Goal: Task Accomplishment & Management: Complete application form

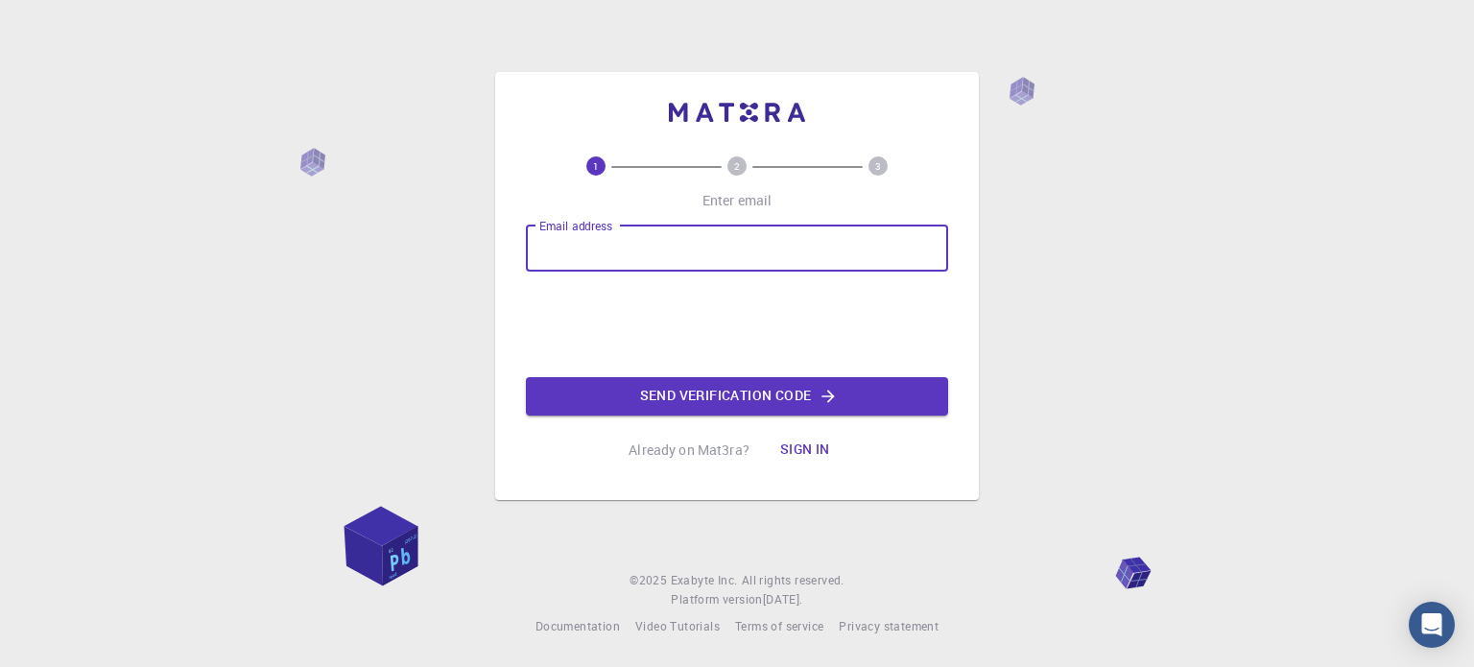
type input "[DOMAIN_NAME][EMAIL_ADDRESS][DOMAIN_NAME]"
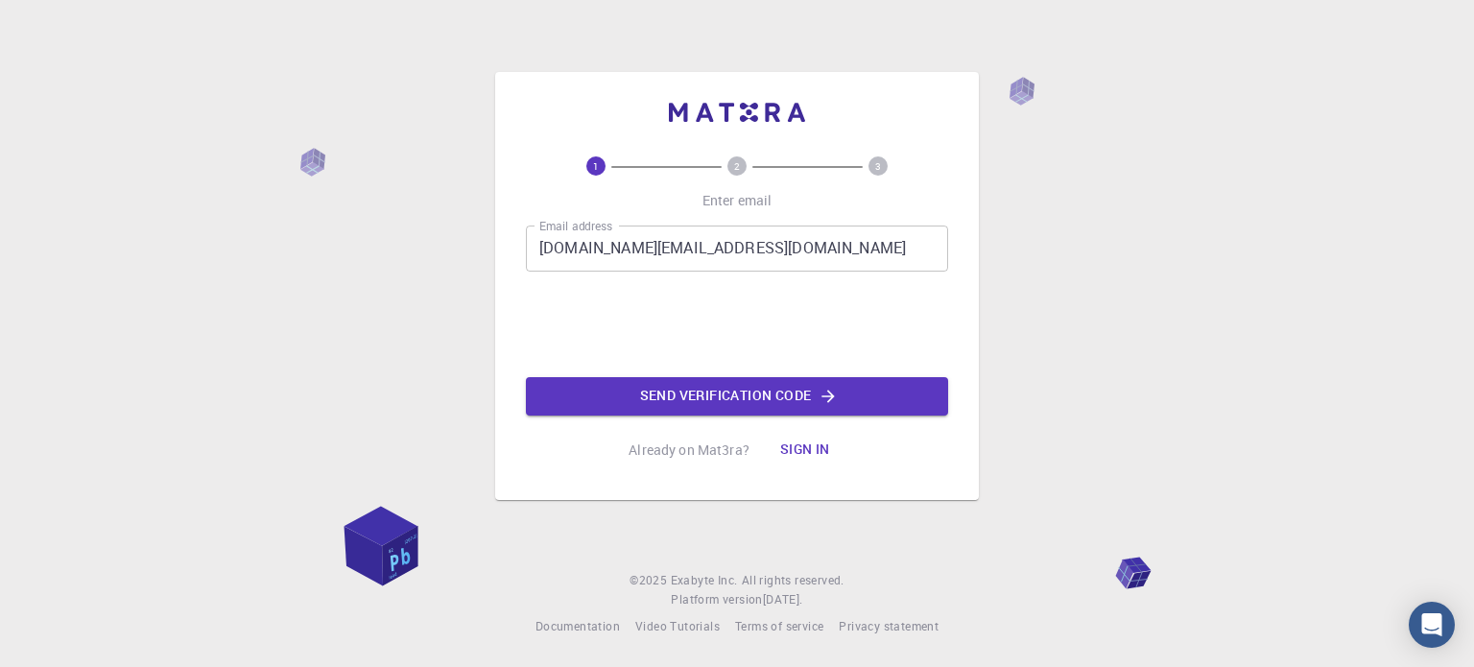
click at [674, 397] on button "Send verification code" at bounding box center [737, 396] width 422 height 38
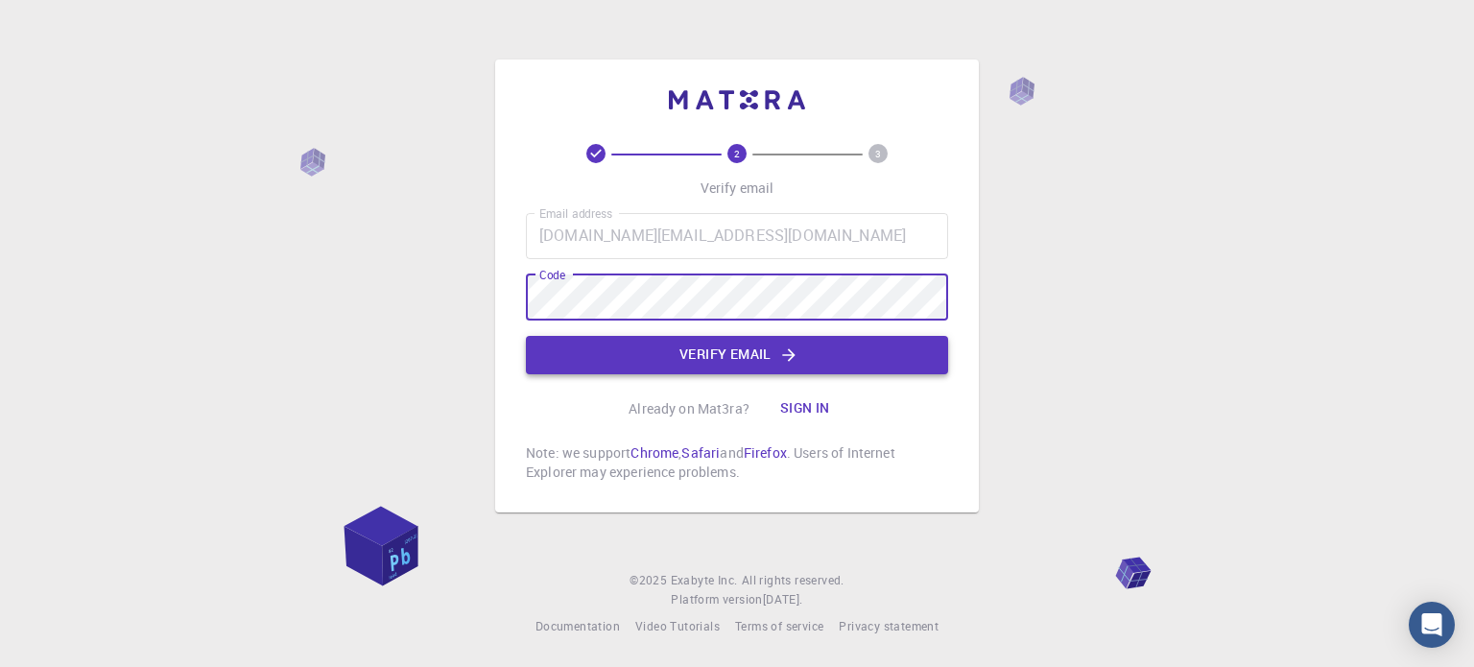
click at [752, 351] on button "Verify email" at bounding box center [737, 355] width 422 height 38
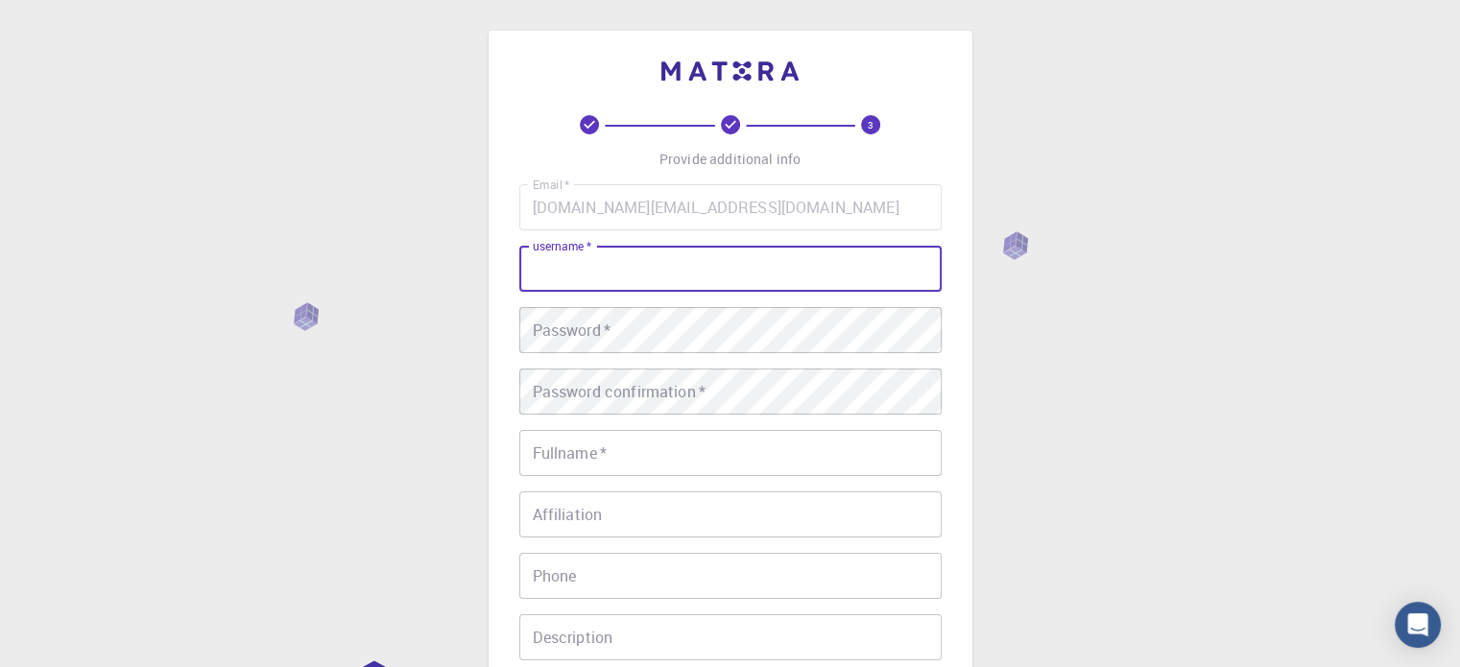
click at [599, 264] on input "username   *" at bounding box center [730, 269] width 422 height 46
type input "madu"
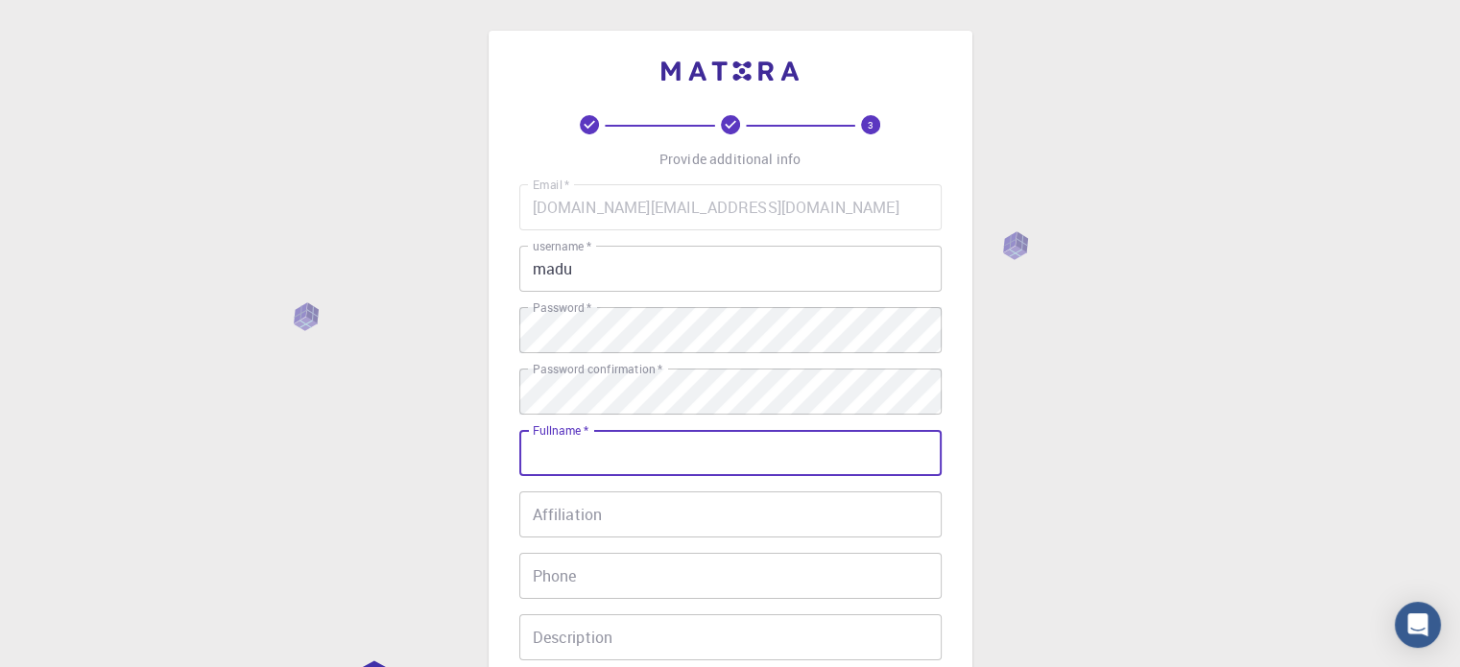
click at [587, 445] on input "Fullname   *" at bounding box center [730, 453] width 422 height 46
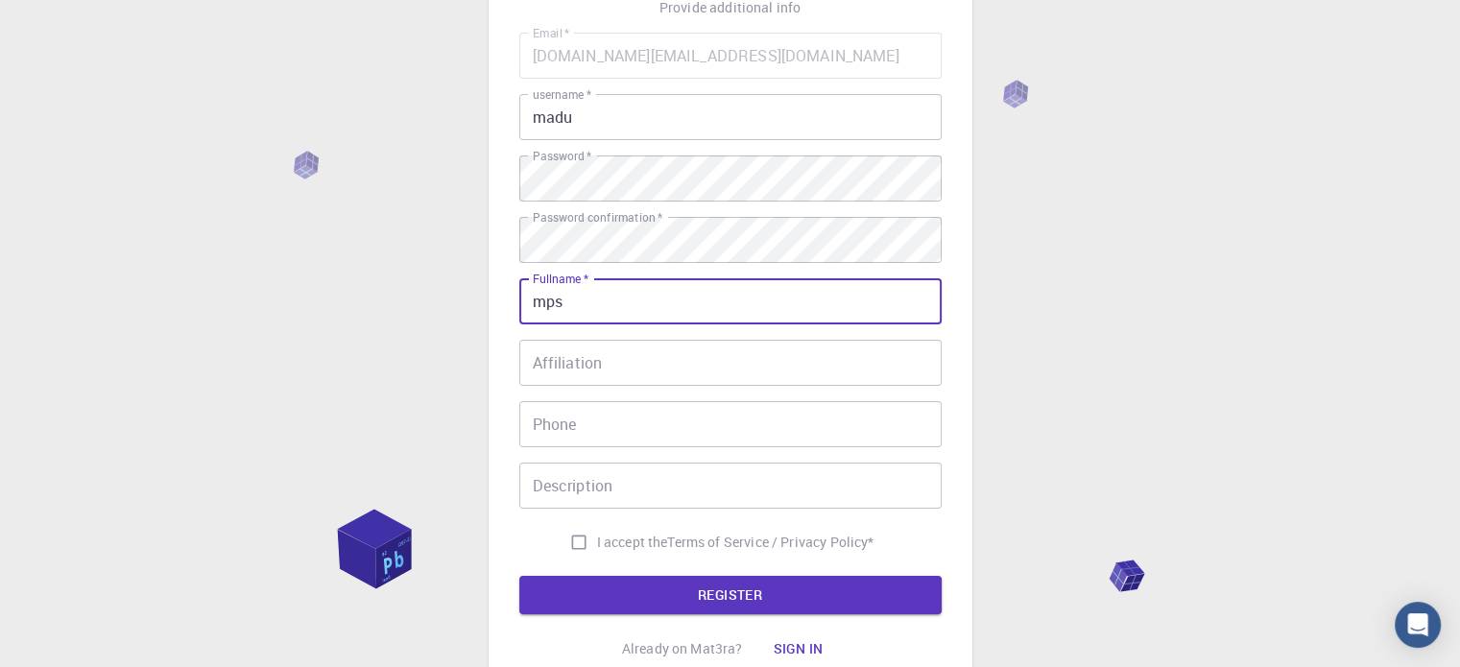
scroll to position [192, 0]
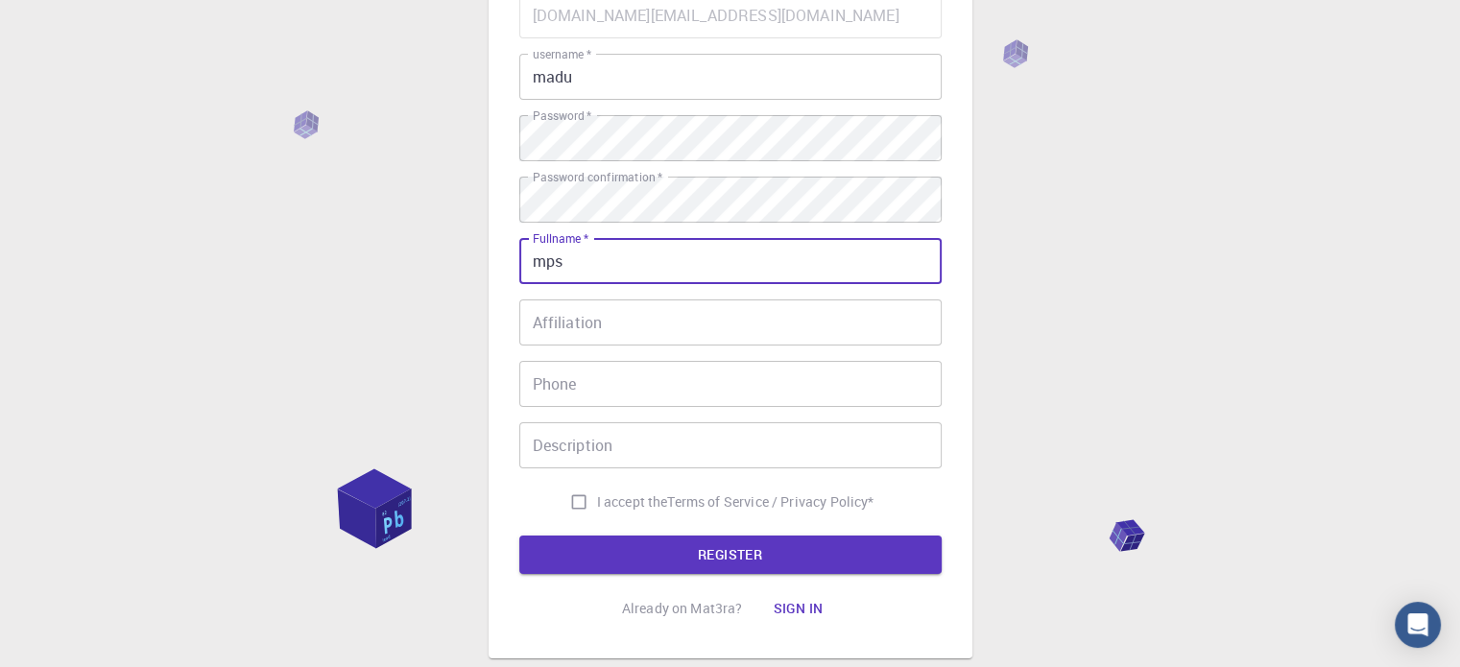
type input "mps"
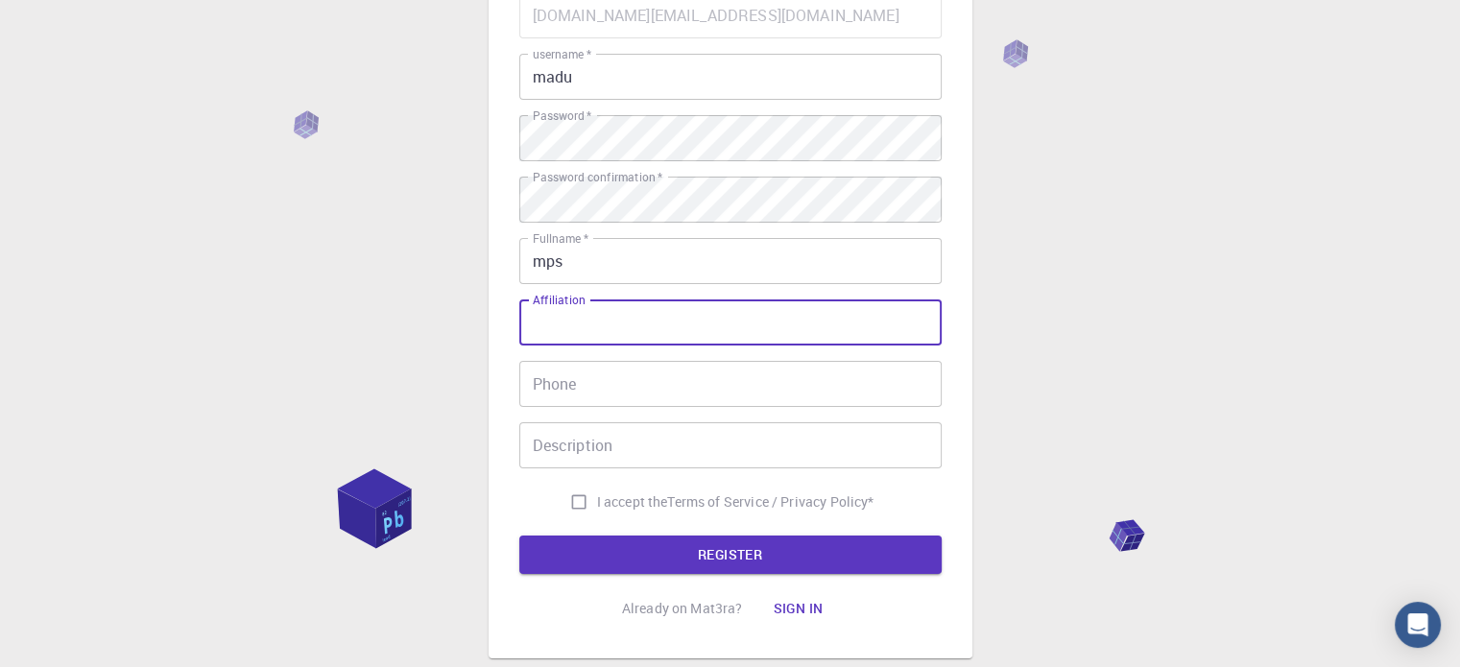
click at [581, 335] on input "Affiliation" at bounding box center [730, 322] width 422 height 46
type input "nnn"
click at [580, 387] on input "Phone" at bounding box center [730, 384] width 422 height 46
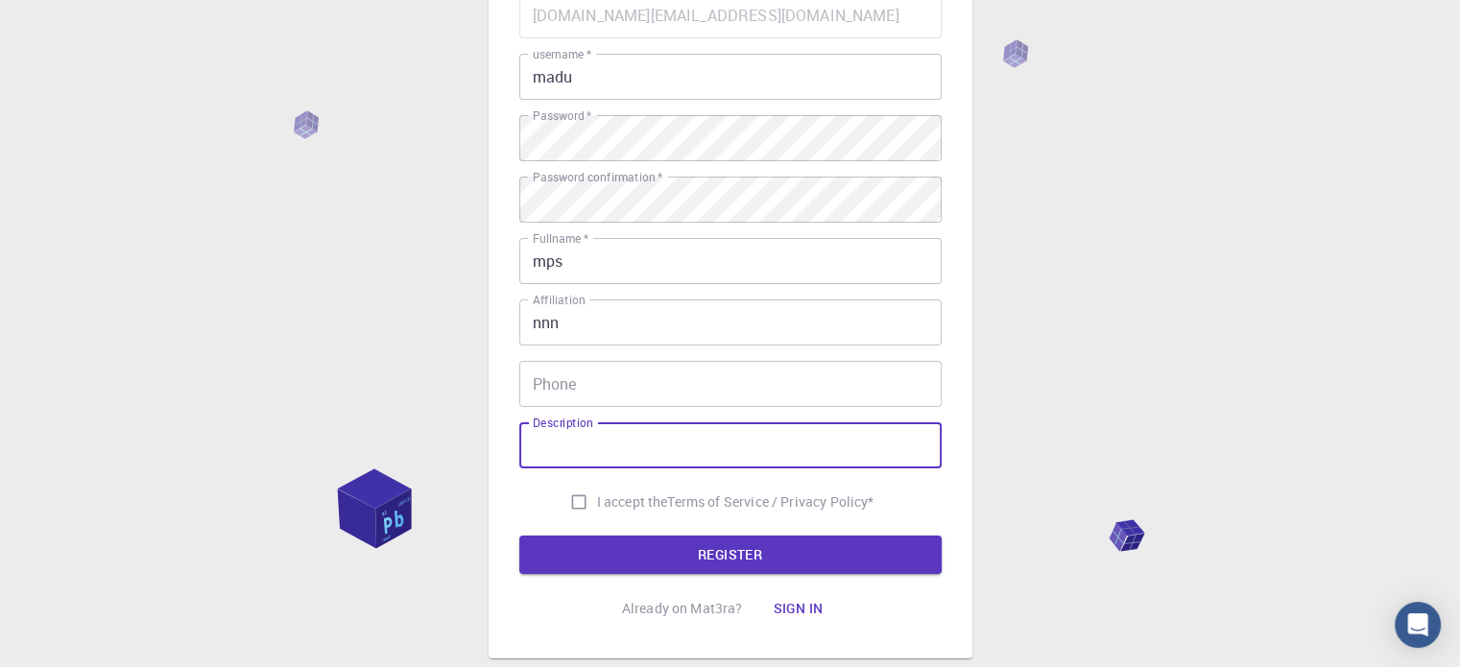
click at [595, 444] on input "Description" at bounding box center [730, 445] width 422 height 46
type input "study"
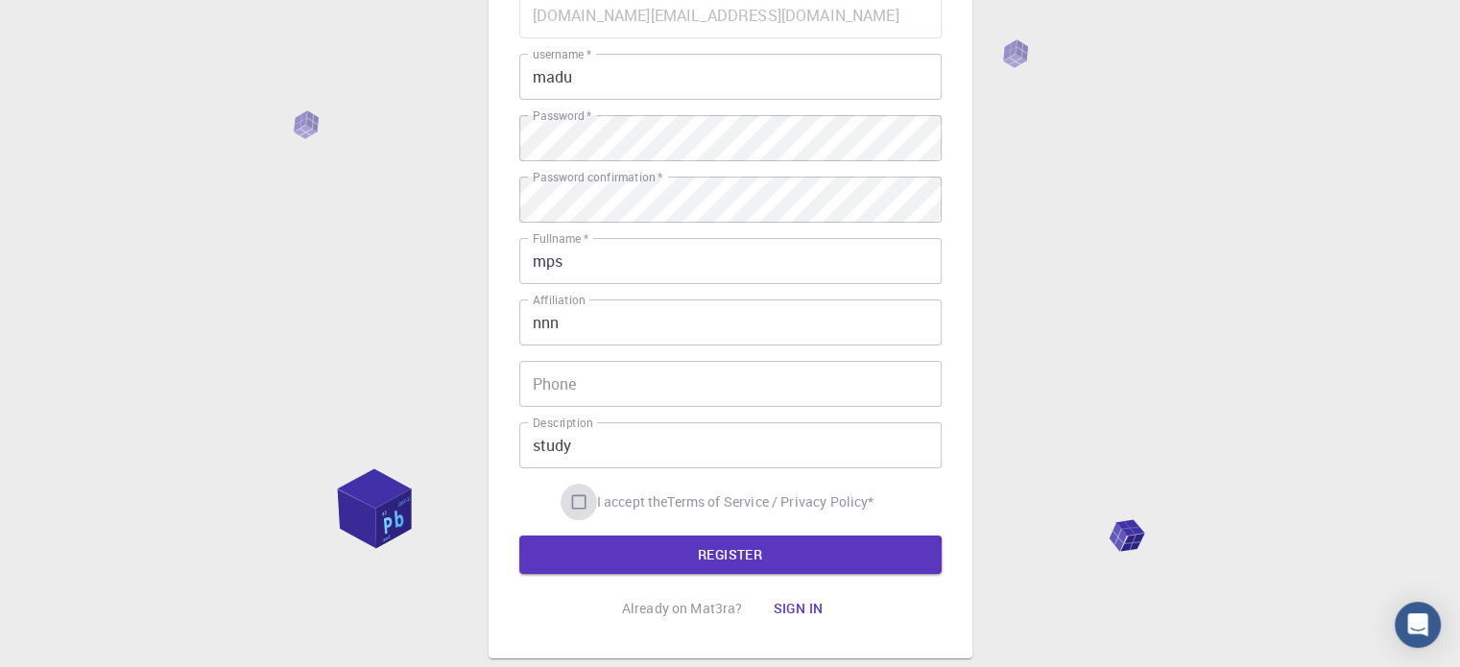
click at [576, 506] on input "I accept the Terms of Service / Privacy Policy *" at bounding box center [578, 502] width 36 height 36
checkbox input "true"
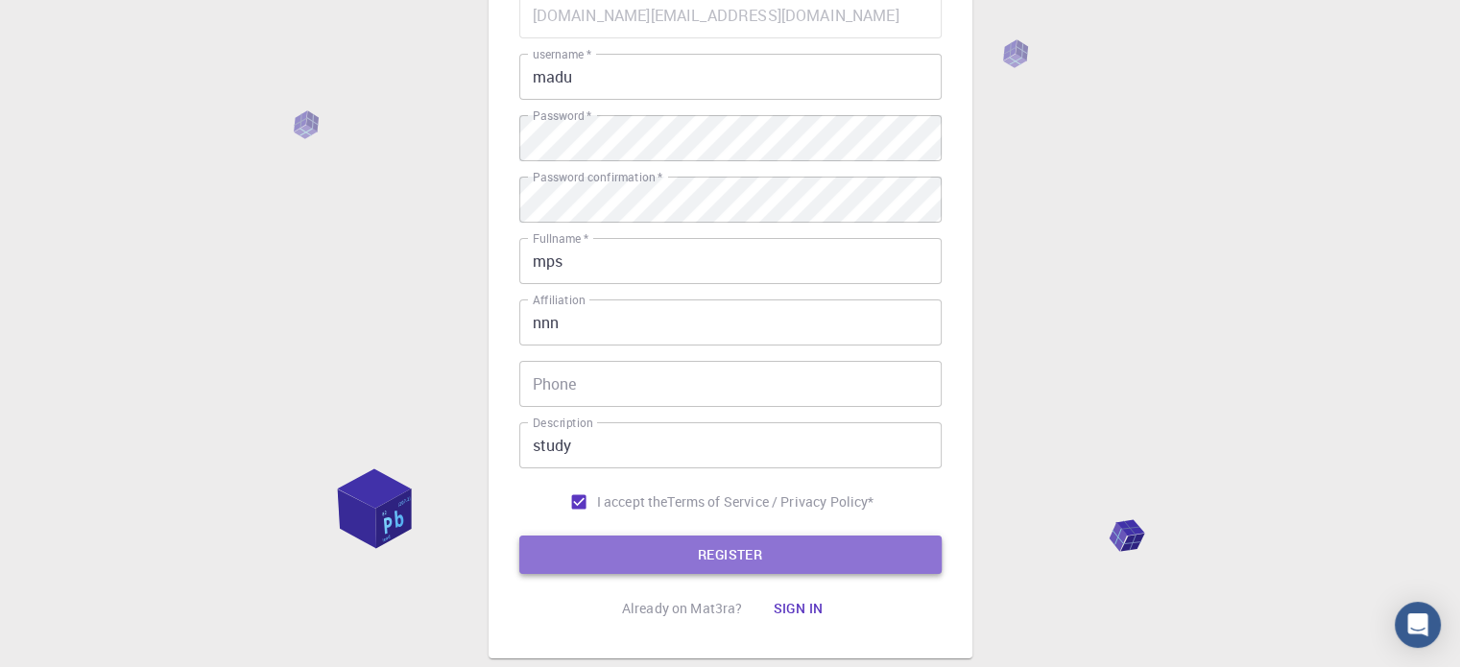
click at [715, 545] on button "REGISTER" at bounding box center [730, 554] width 422 height 38
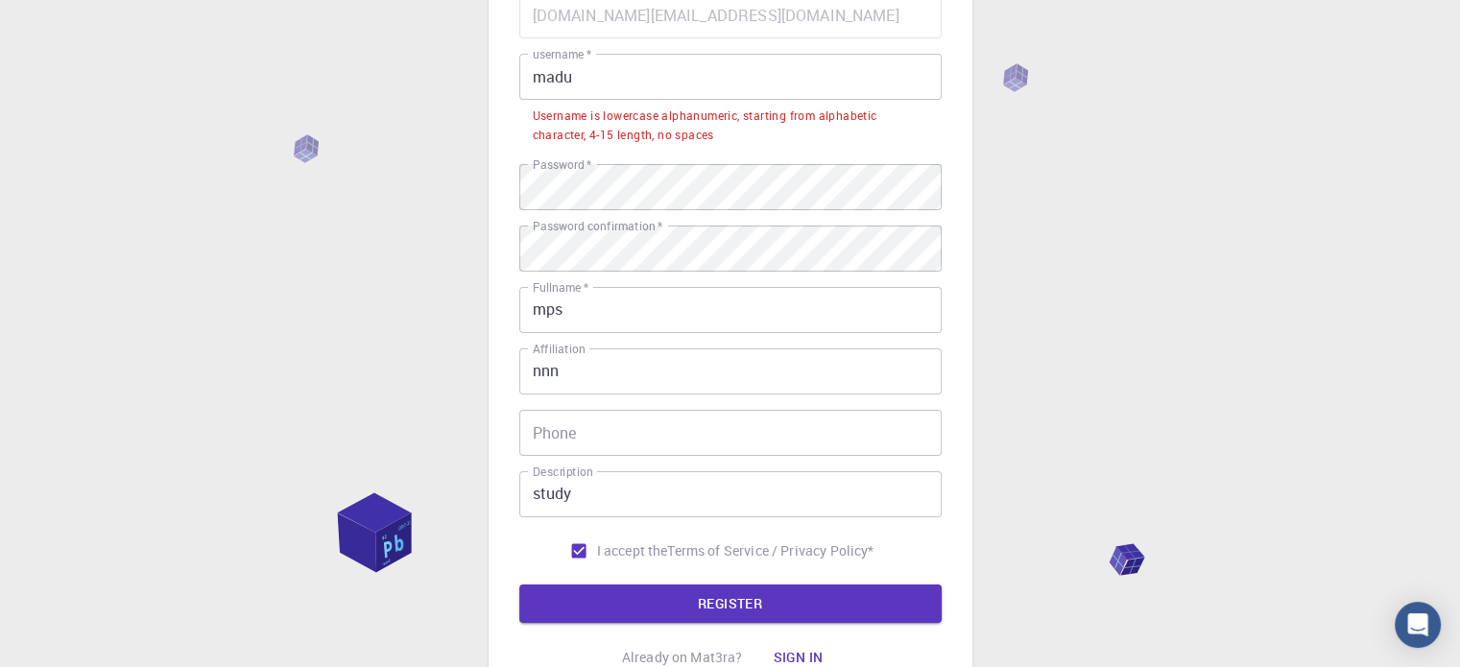
click at [540, 82] on input "madu" at bounding box center [730, 77] width 422 height 46
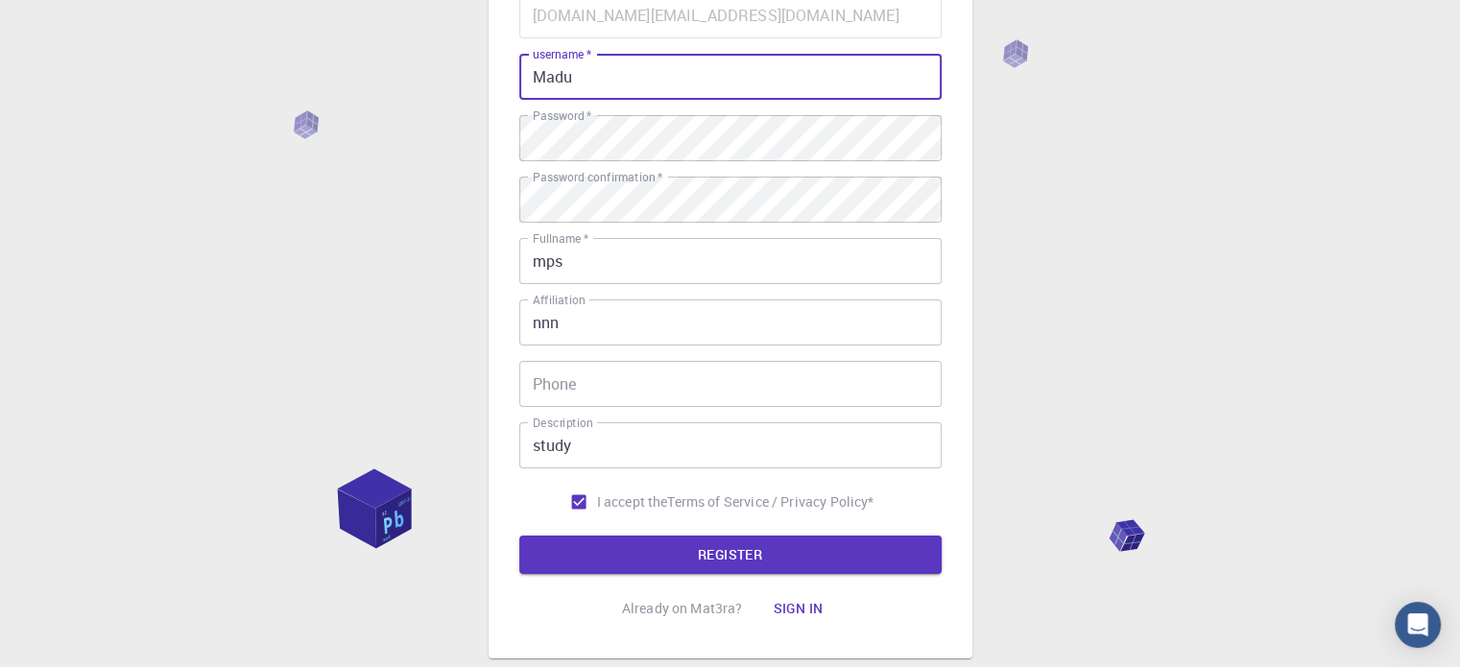
click at [580, 75] on input "Madu" at bounding box center [730, 77] width 422 height 46
type input "MaduSIRI"
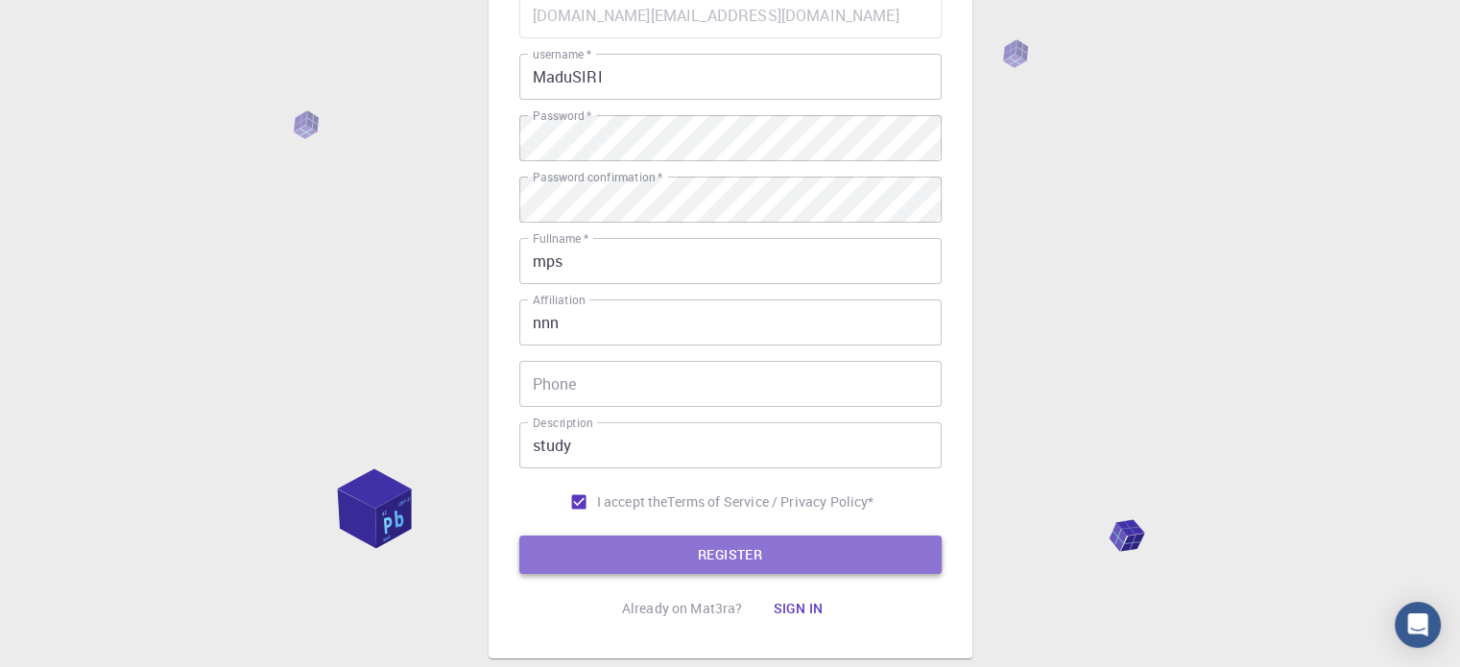
click at [660, 549] on button "REGISTER" at bounding box center [730, 554] width 422 height 38
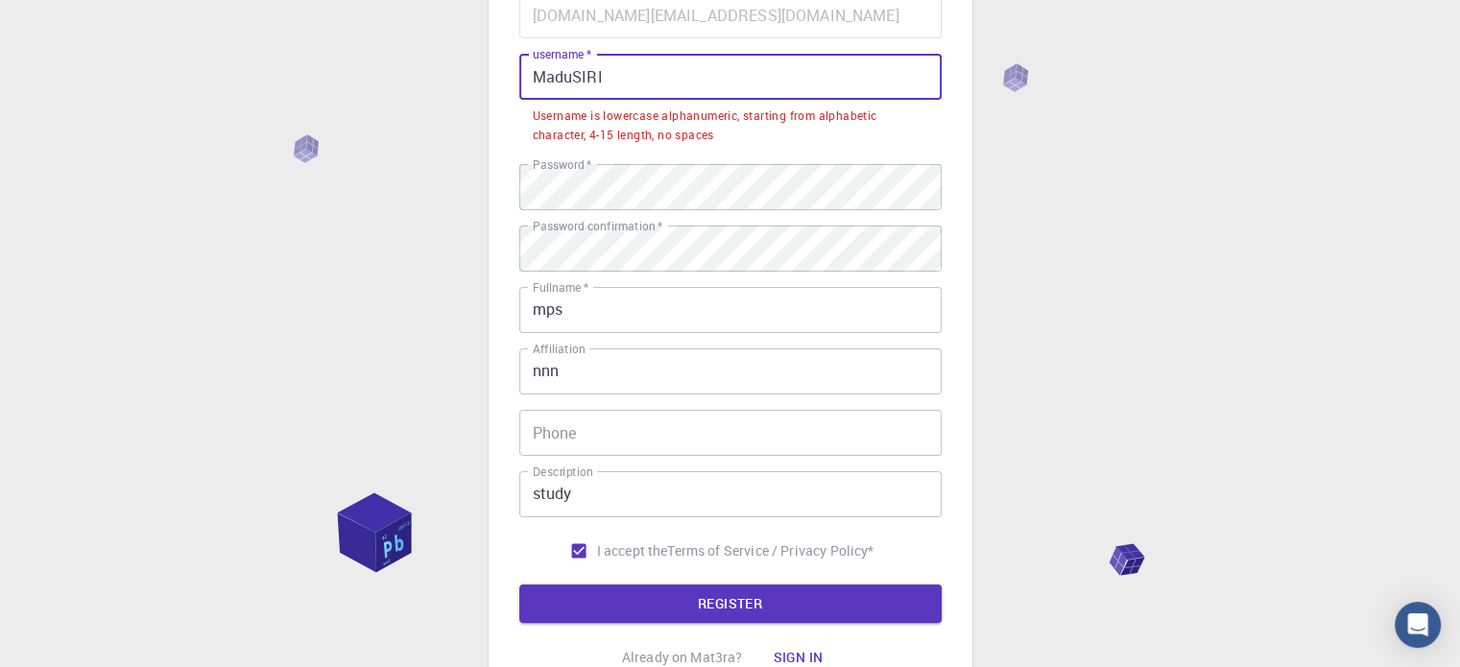
click at [605, 75] on input "MaduSIRI" at bounding box center [730, 77] width 422 height 46
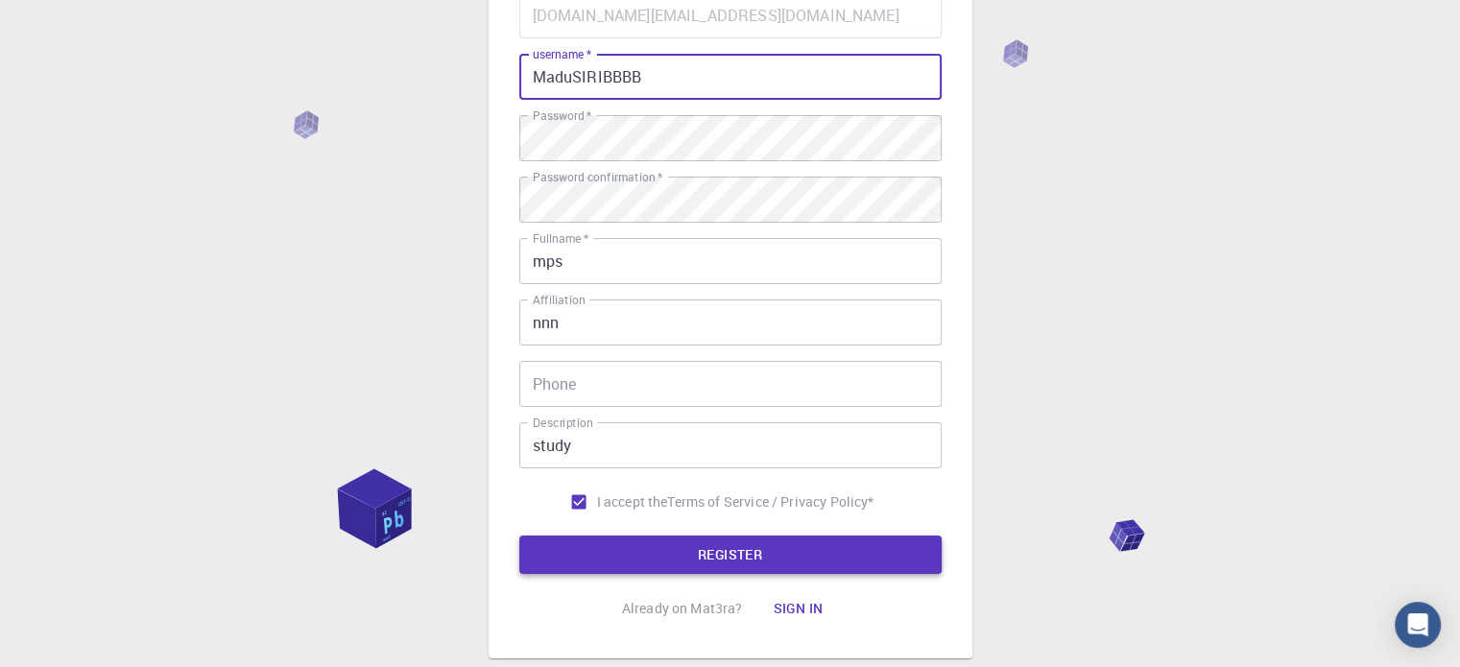
click at [741, 548] on button "REGISTER" at bounding box center [730, 554] width 422 height 38
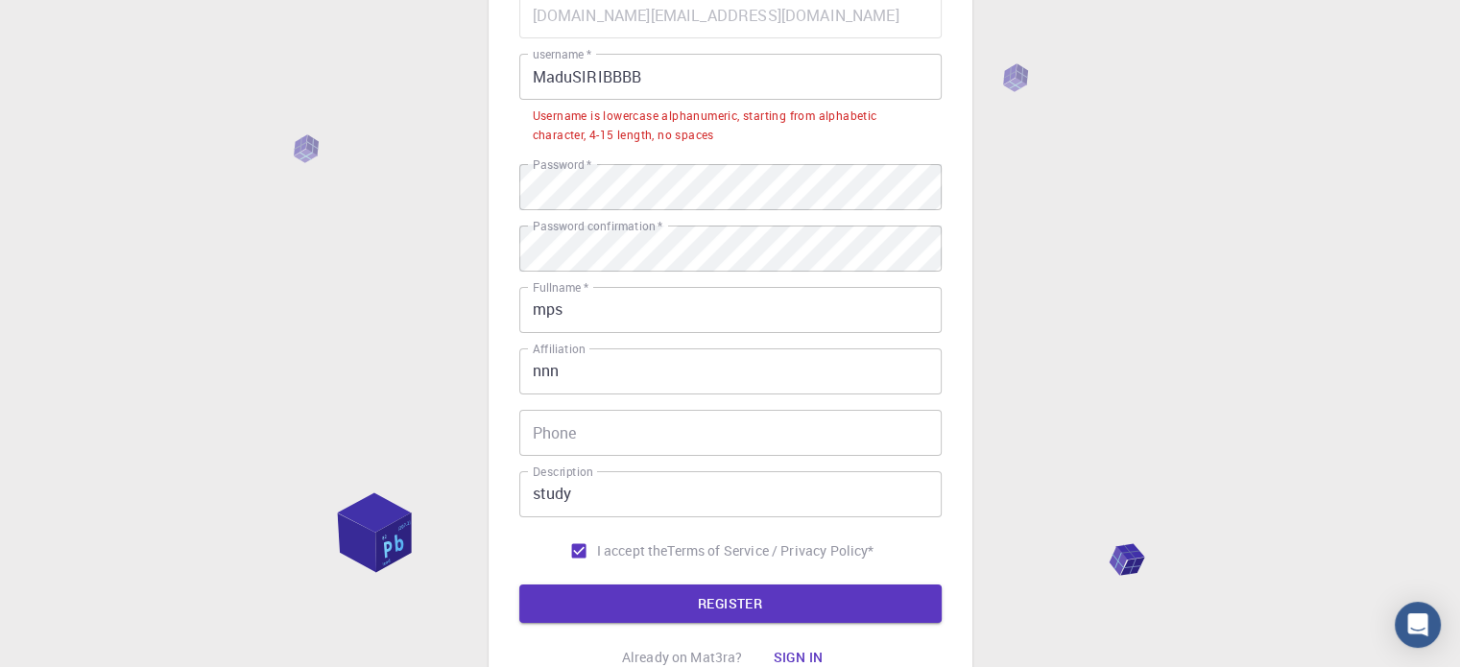
click at [684, 73] on input "MaduSIRIBBBB" at bounding box center [730, 77] width 422 height 46
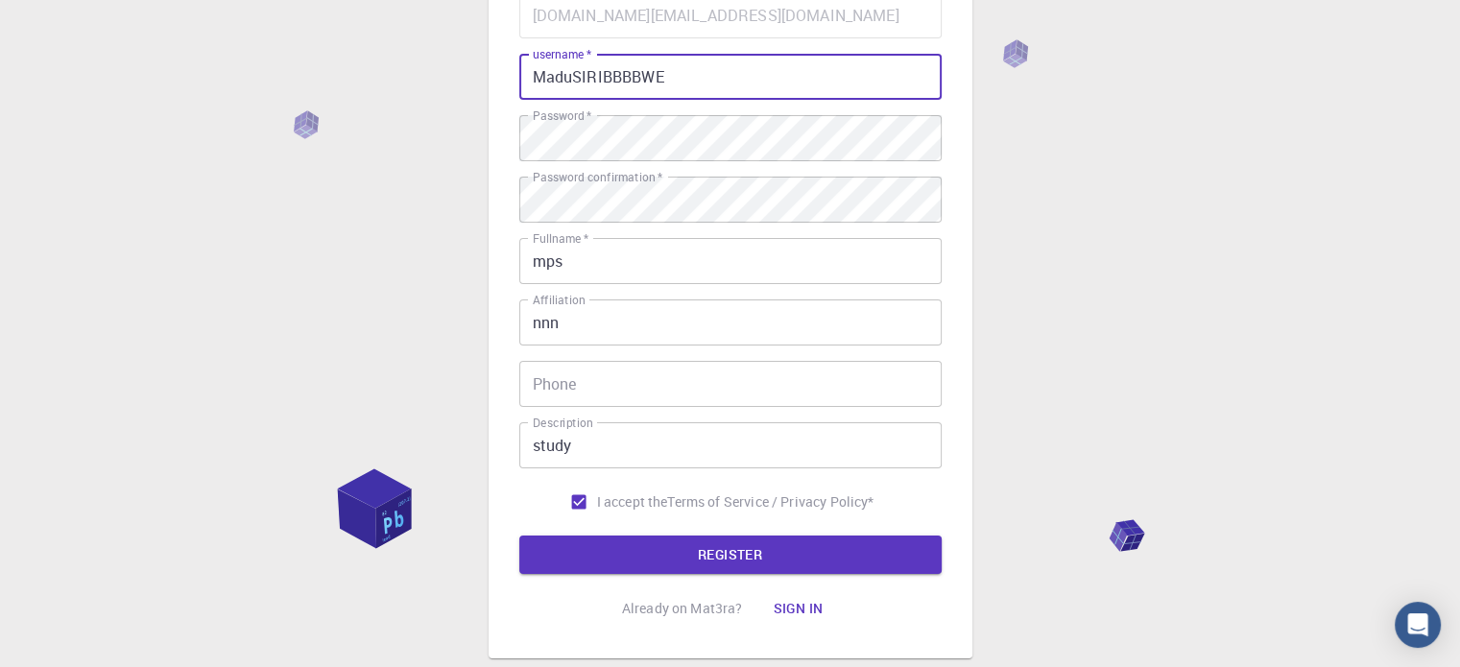
type input "MaduSIRIBBBBWE"
click at [722, 532] on form "Email   * [DOMAIN_NAME][EMAIL_ADDRESS][DOMAIN_NAME] Email   * username   * Madu…" at bounding box center [730, 283] width 422 height 582
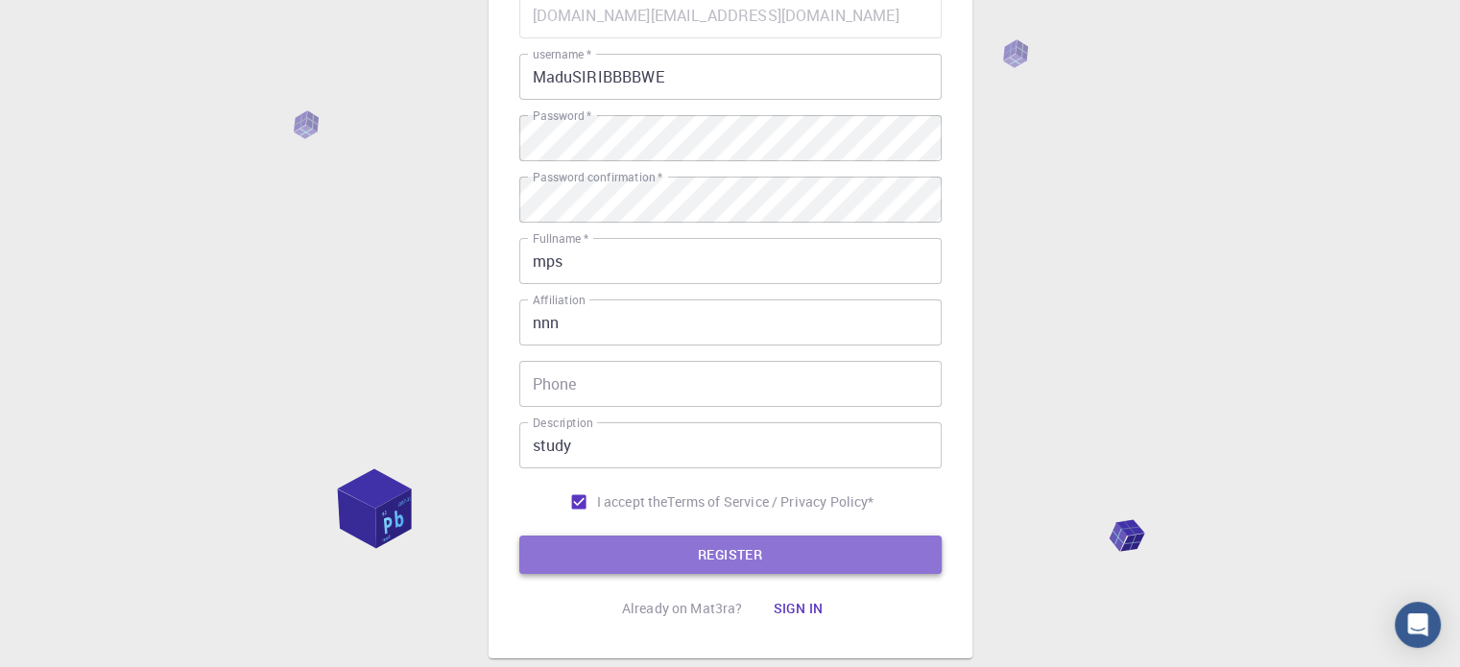
click at [709, 545] on button "REGISTER" at bounding box center [730, 554] width 422 height 38
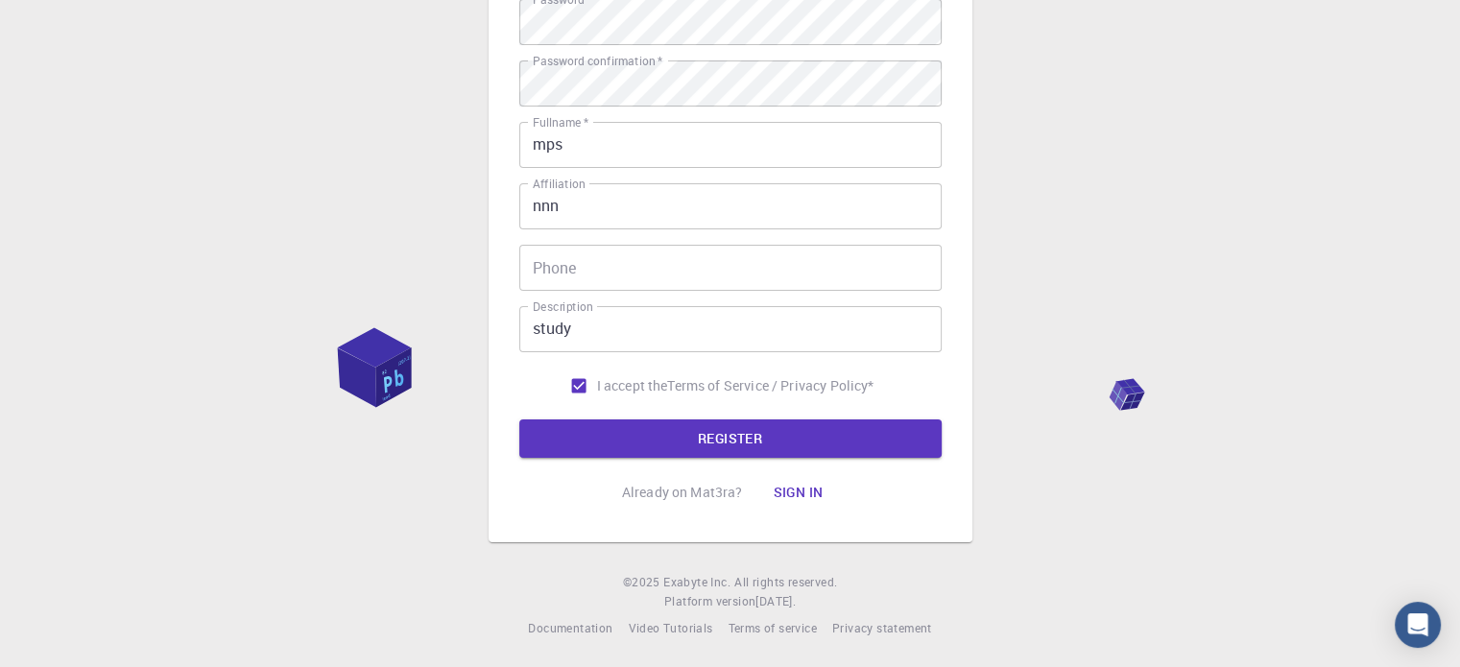
scroll to position [358, 0]
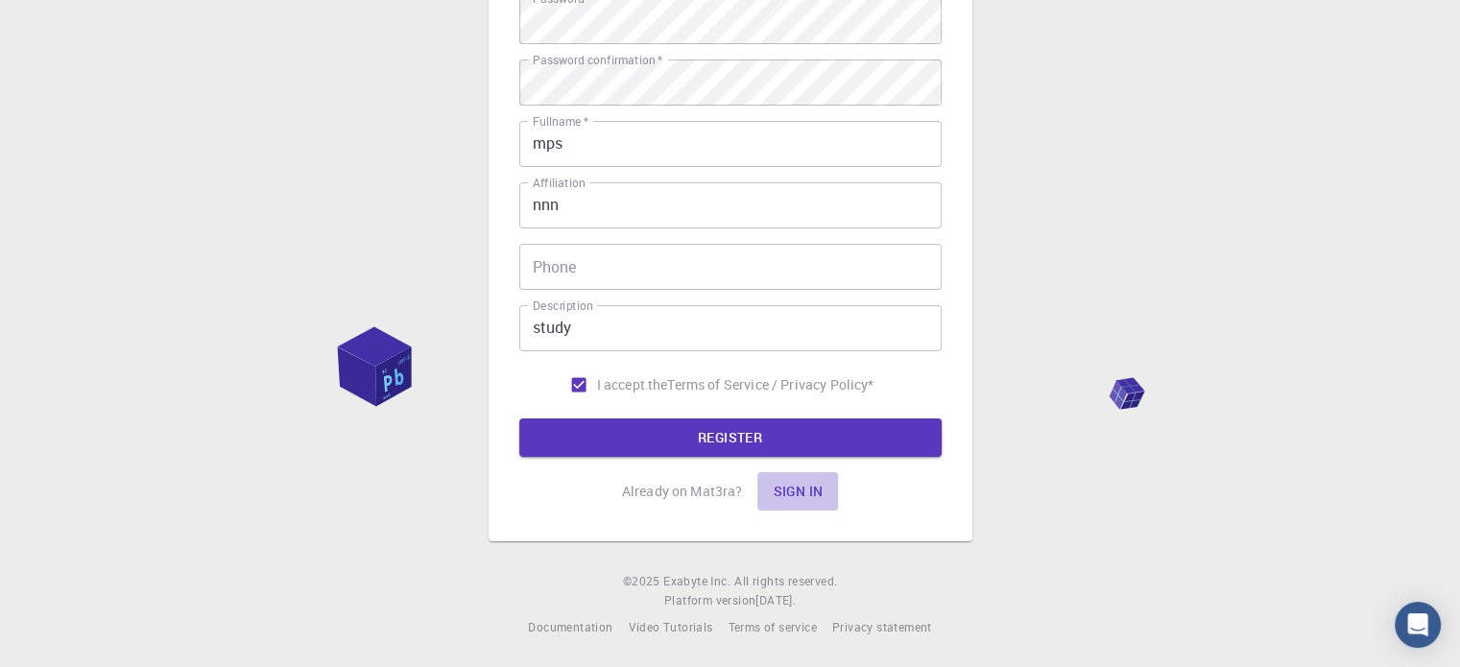
click at [795, 492] on button "Sign in" at bounding box center [797, 491] width 81 height 38
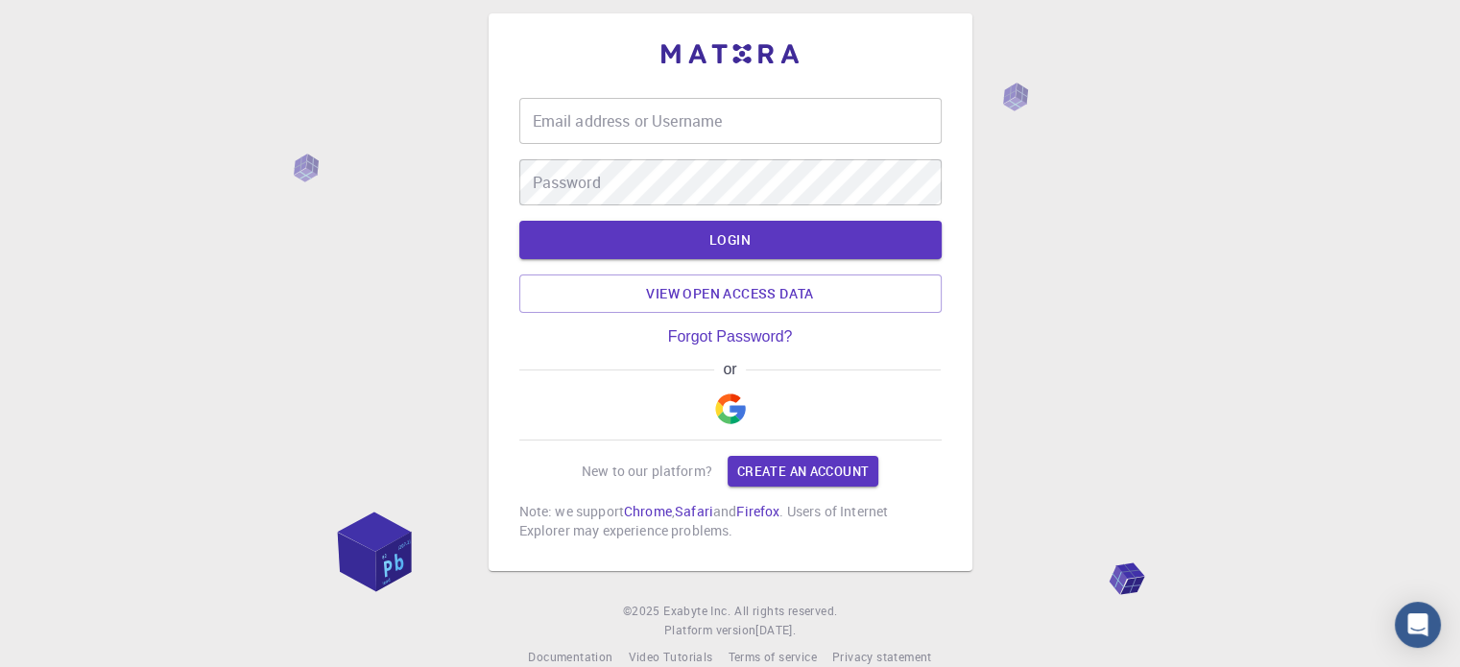
type input "[DOMAIN_NAME][EMAIL_ADDRESS][DOMAIN_NAME]"
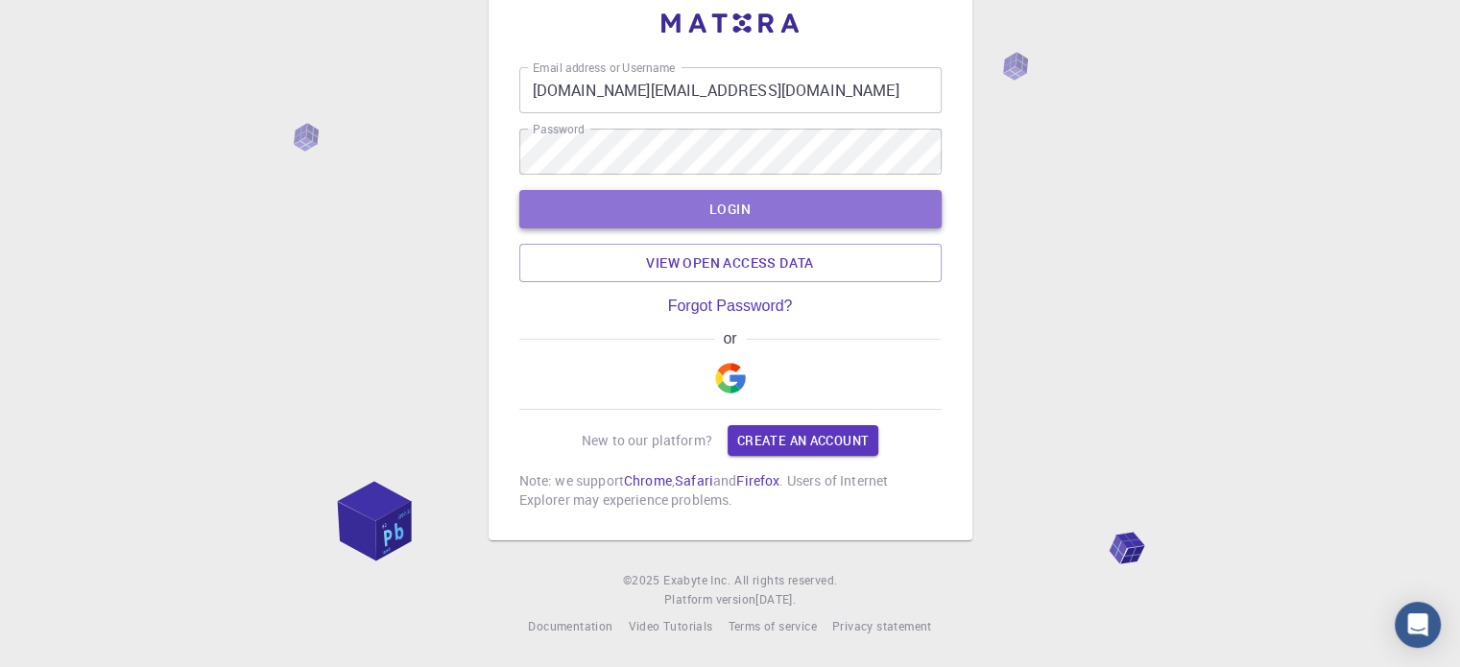
click at [745, 205] on button "LOGIN" at bounding box center [730, 209] width 422 height 38
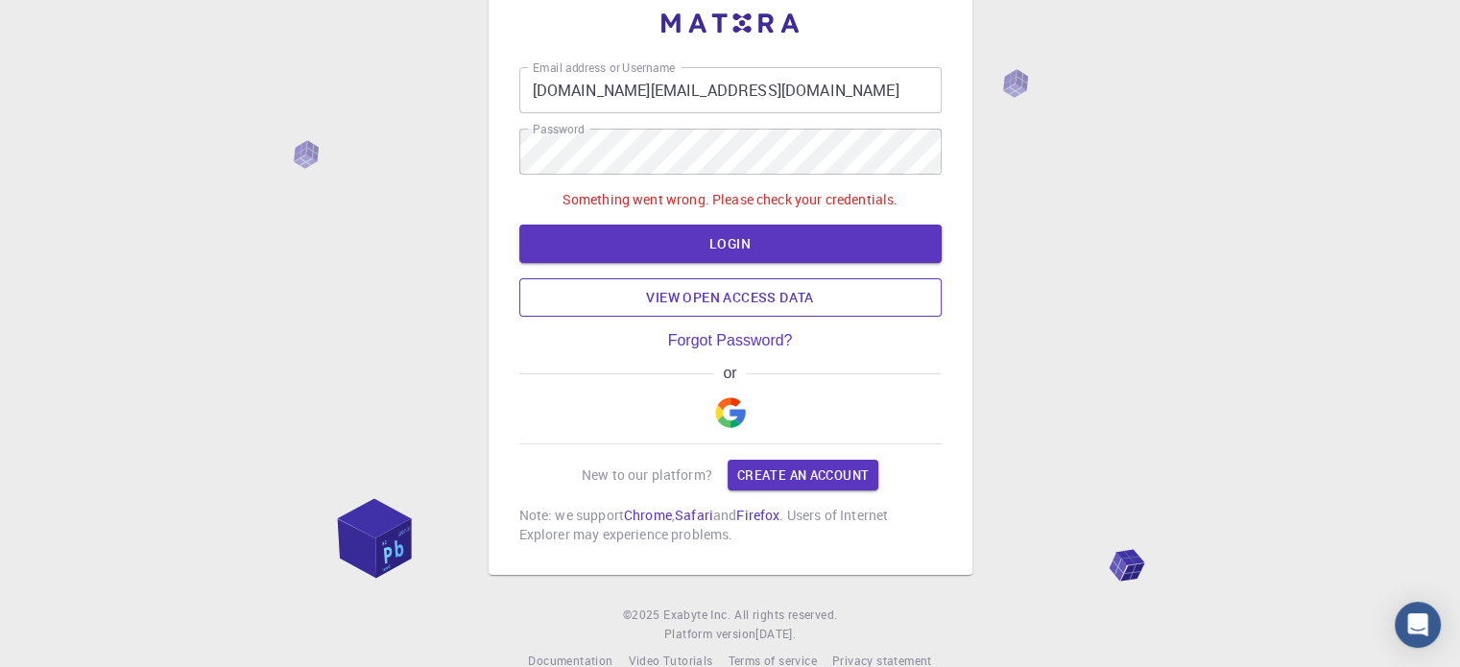
click at [715, 294] on link "View open access data" at bounding box center [730, 297] width 422 height 38
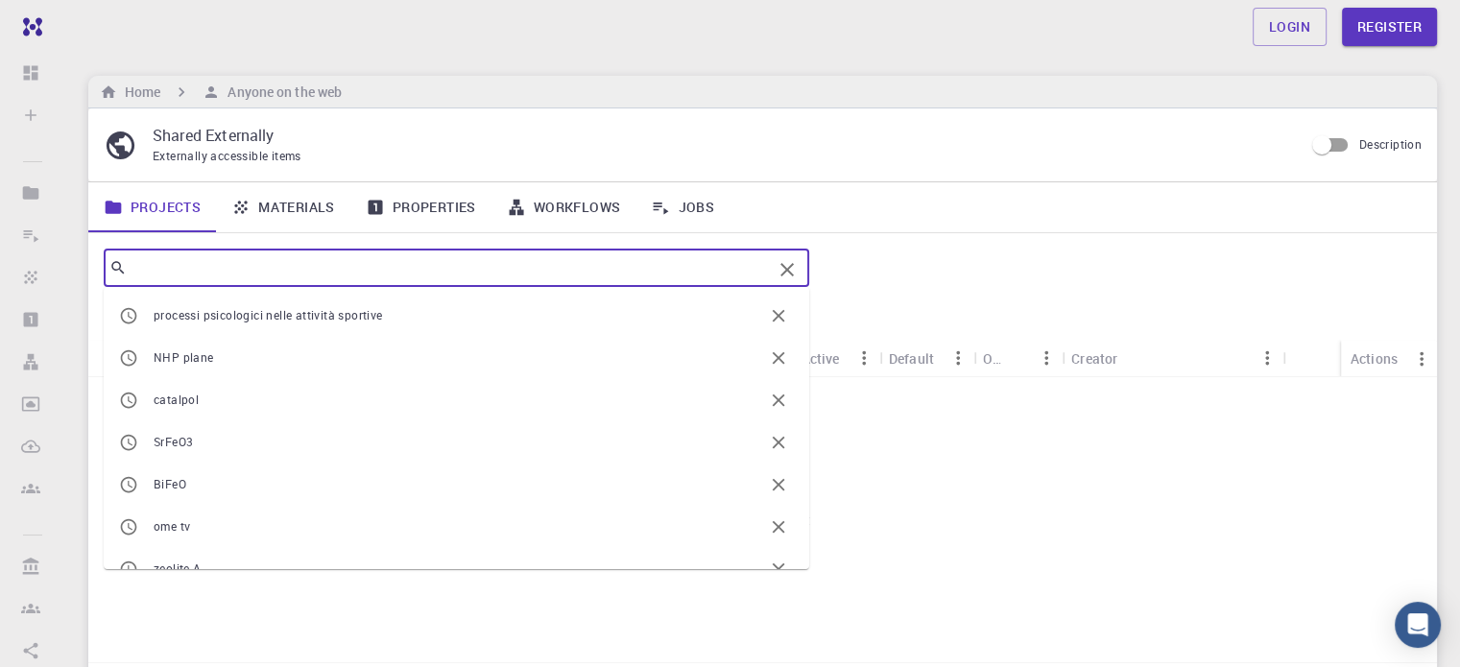
click at [411, 260] on input "text" at bounding box center [449, 267] width 645 height 27
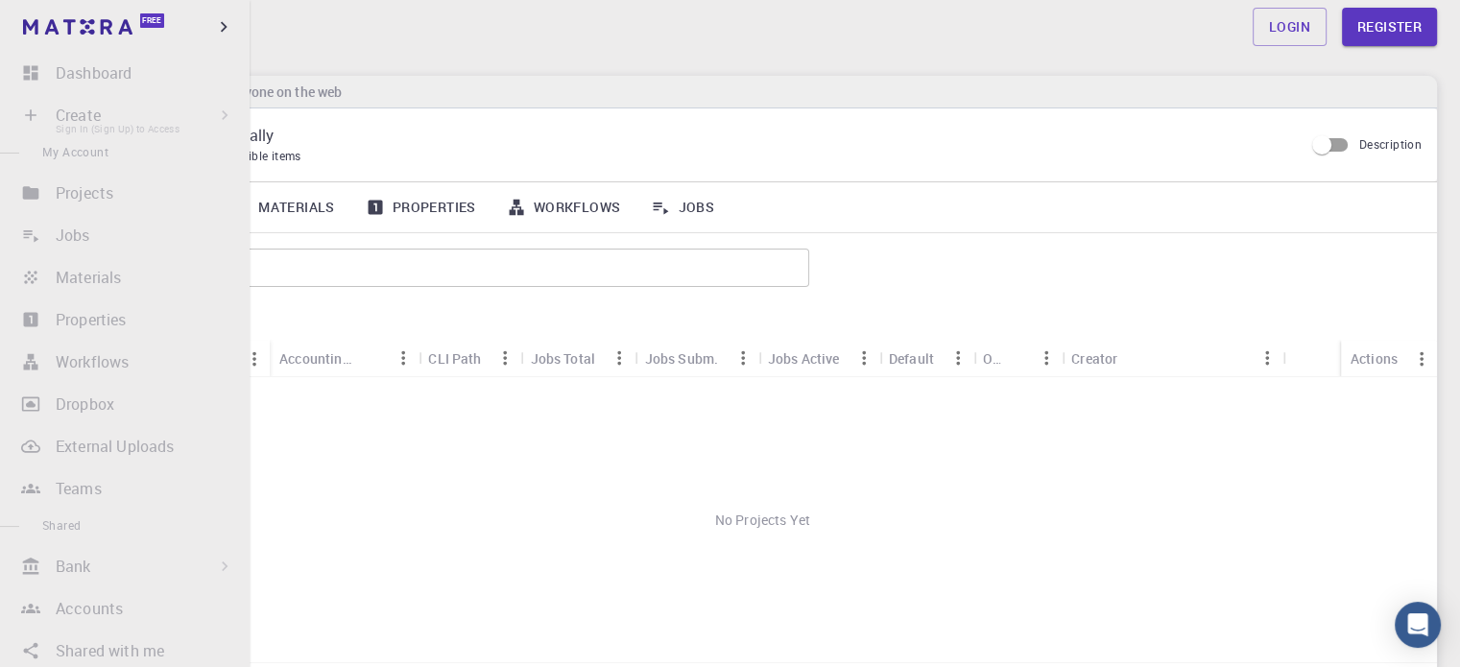
click at [69, 109] on li "Create Sign In (Sign Up) to Access New Job New Material Create Material Upload …" at bounding box center [125, 115] width 250 height 38
click at [69, 113] on li "Create Sign In (Sign Up) to Access New Job New Material Create Material Upload …" at bounding box center [125, 115] width 250 height 38
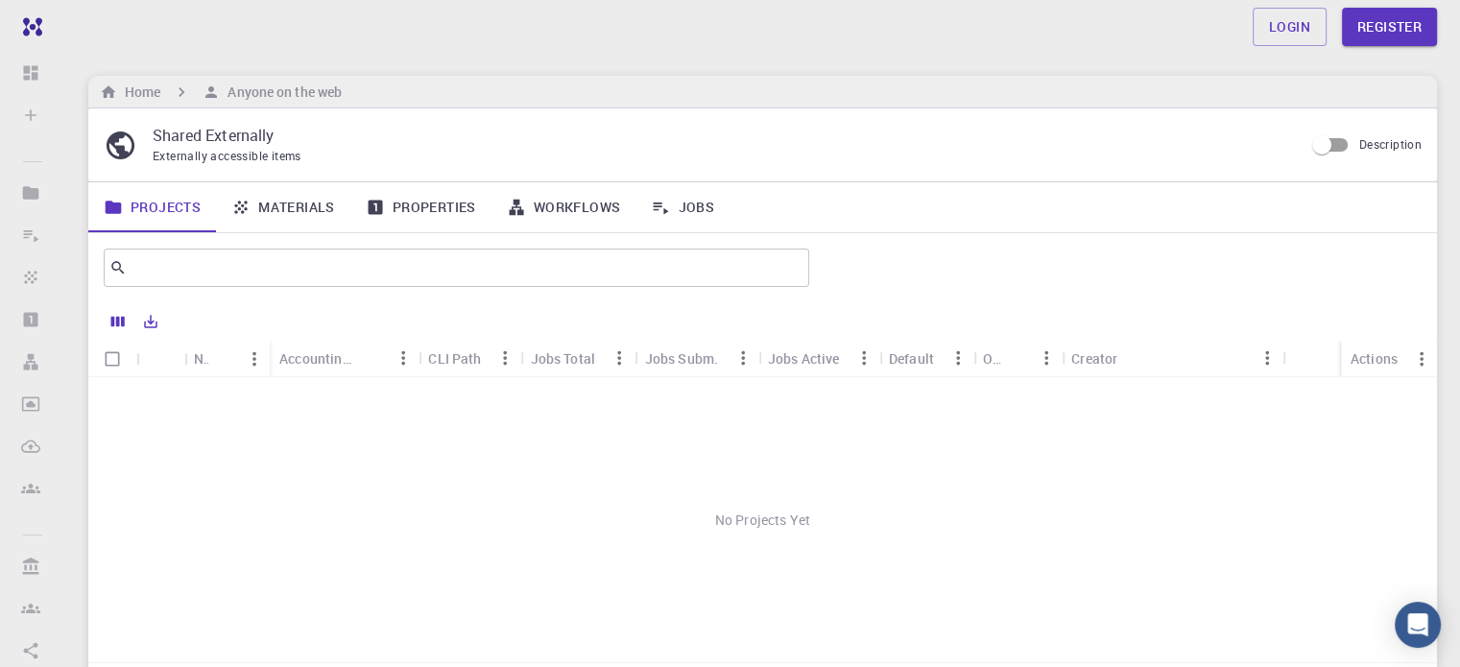
click at [312, 54] on div "Login Register Home Anyone on the web Shared Externally Externally accessible i…" at bounding box center [762, 431] width 1394 height 863
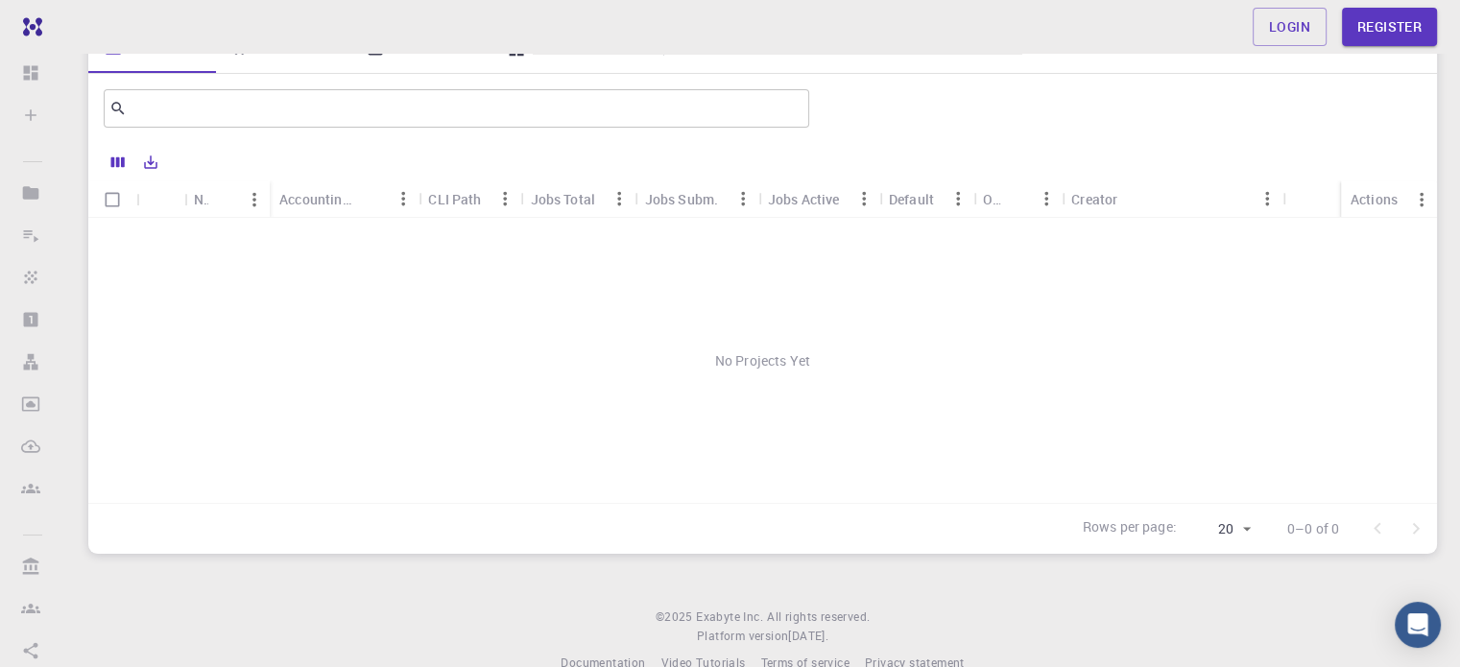
scroll to position [194, 0]
